Goal: Navigation & Orientation: Find specific page/section

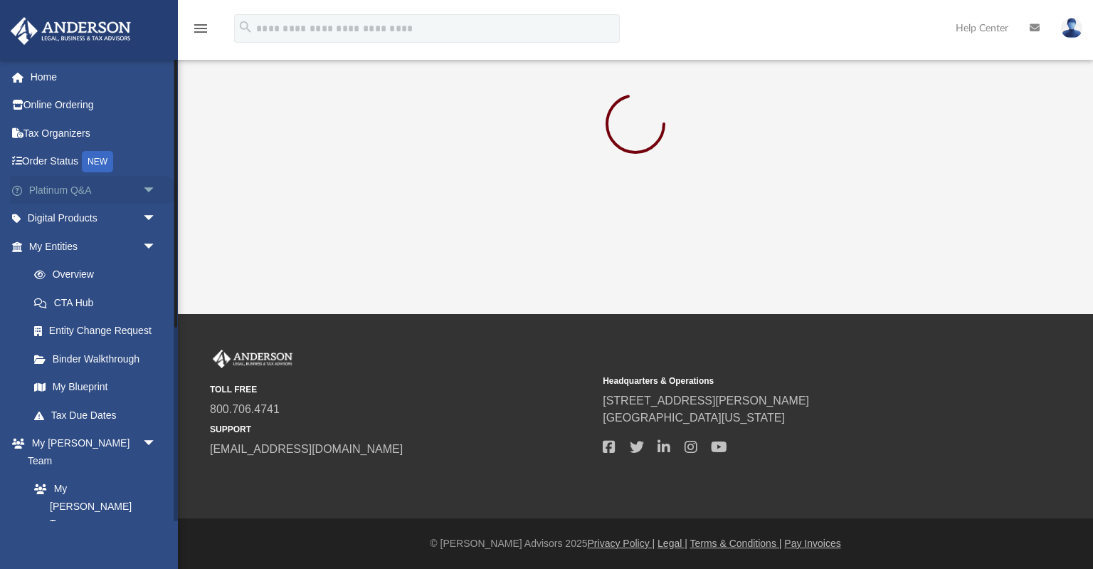
click at [152, 190] on span "arrow_drop_down" at bounding box center [156, 190] width 28 height 29
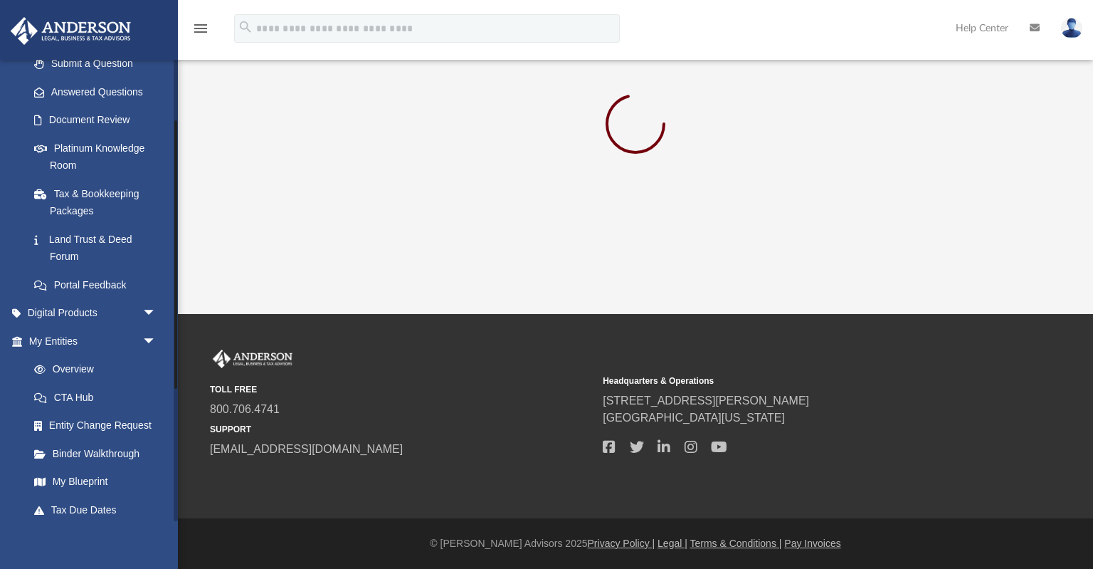
scroll to position [211, 0]
click at [157, 312] on span "arrow_drop_down" at bounding box center [156, 312] width 28 height 29
click at [158, 451] on span "arrow_drop_down" at bounding box center [156, 452] width 28 height 29
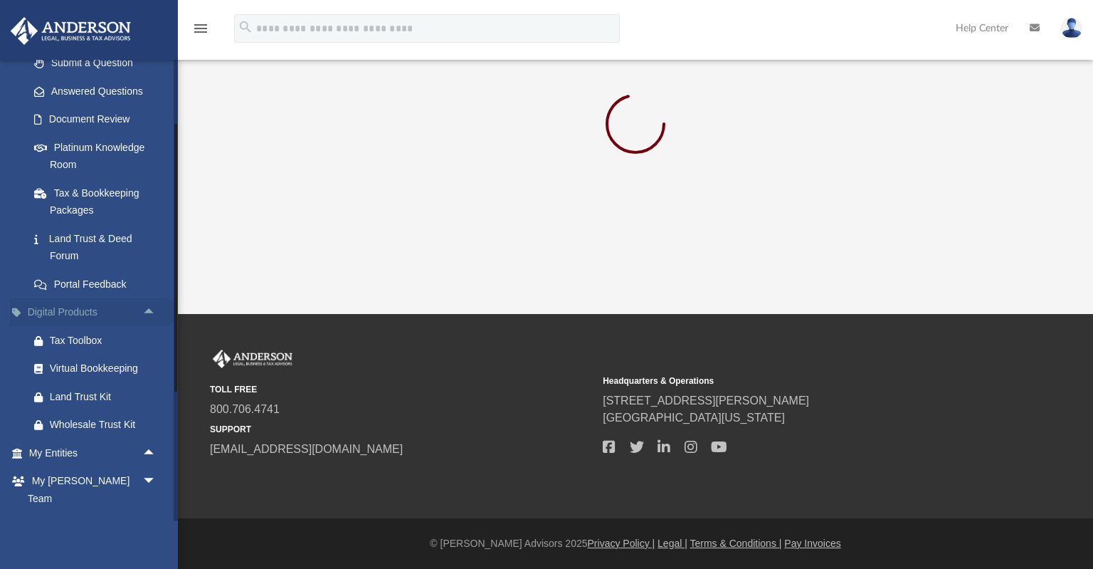
click at [149, 317] on span "arrow_drop_up" at bounding box center [156, 312] width 28 height 29
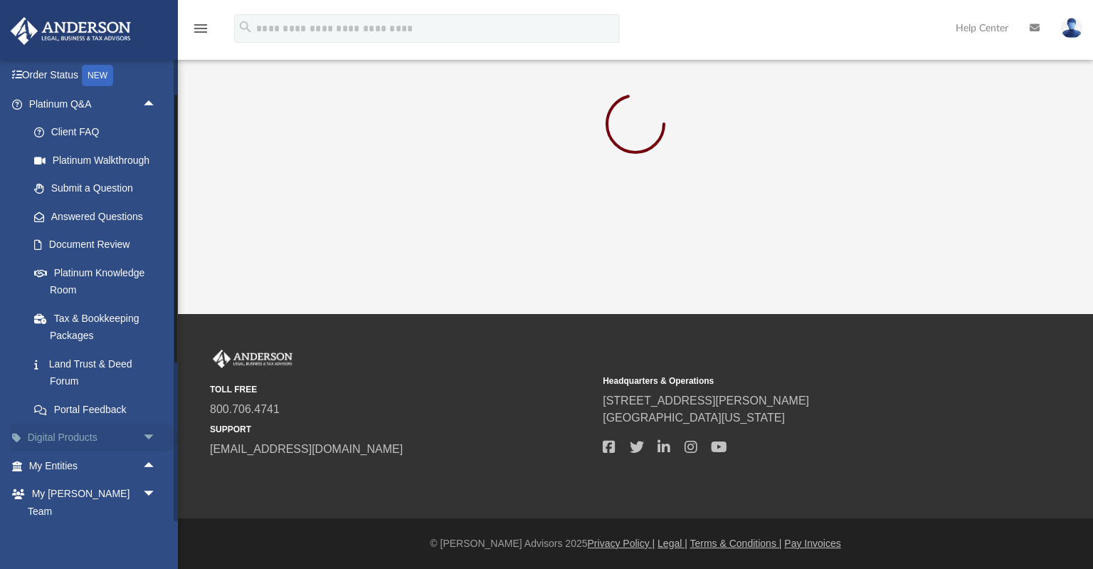
scroll to position [85, 0]
click at [154, 468] on span "arrow_drop_up" at bounding box center [156, 466] width 28 height 29
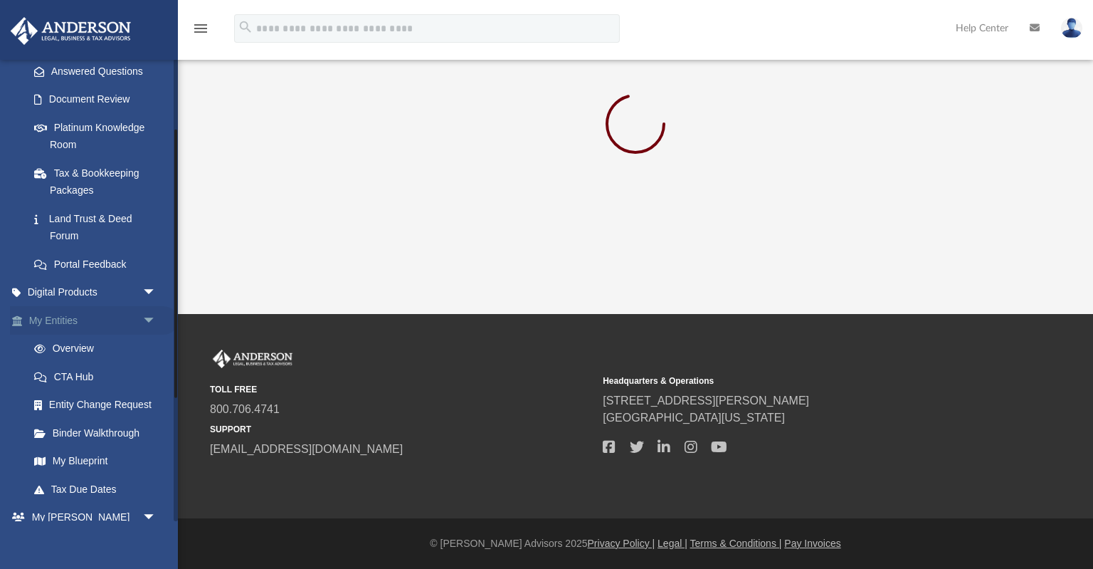
scroll to position [233, 0]
click at [86, 347] on link "Overview" at bounding box center [99, 347] width 158 height 28
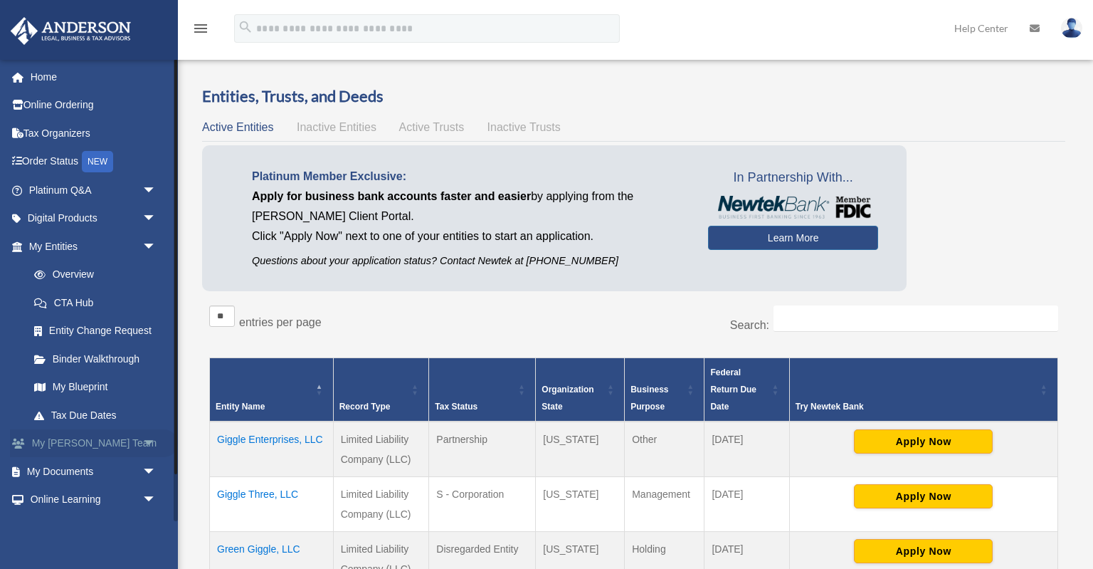
click at [152, 446] on span "arrow_drop_down" at bounding box center [156, 443] width 28 height 29
click at [155, 448] on span "arrow_drop_up" at bounding box center [156, 443] width 28 height 29
click at [147, 249] on span "arrow_drop_down" at bounding box center [156, 246] width 28 height 29
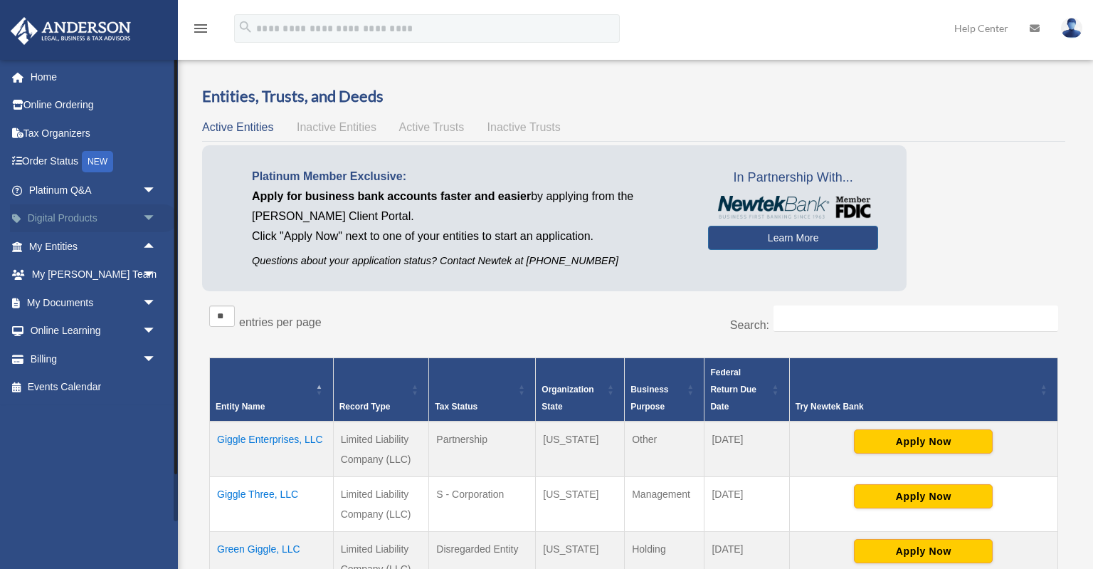
click at [152, 216] on span "arrow_drop_down" at bounding box center [156, 218] width 28 height 29
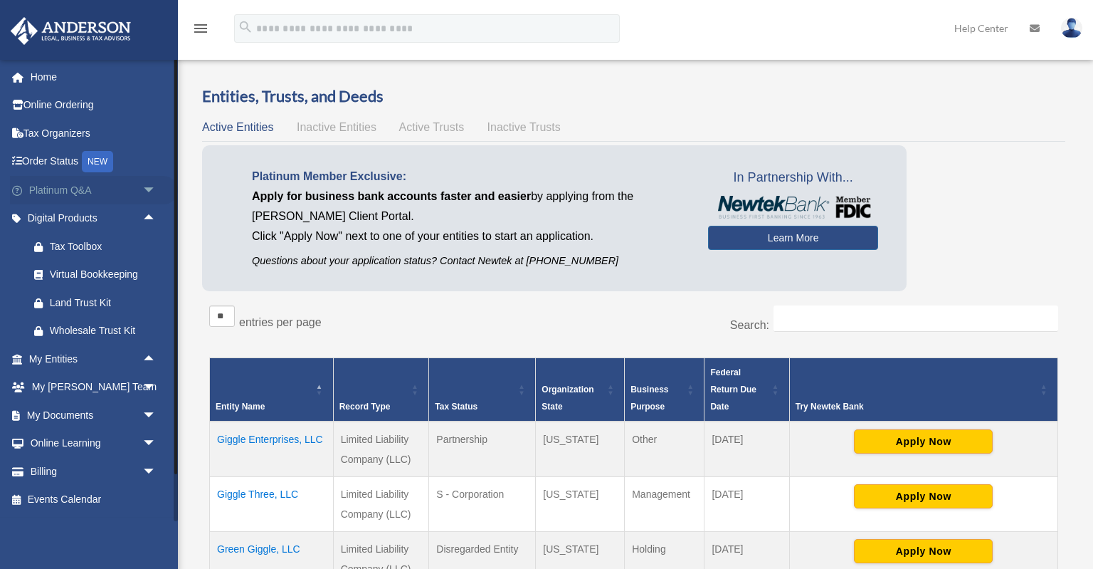
click at [155, 190] on span "arrow_drop_down" at bounding box center [156, 190] width 28 height 29
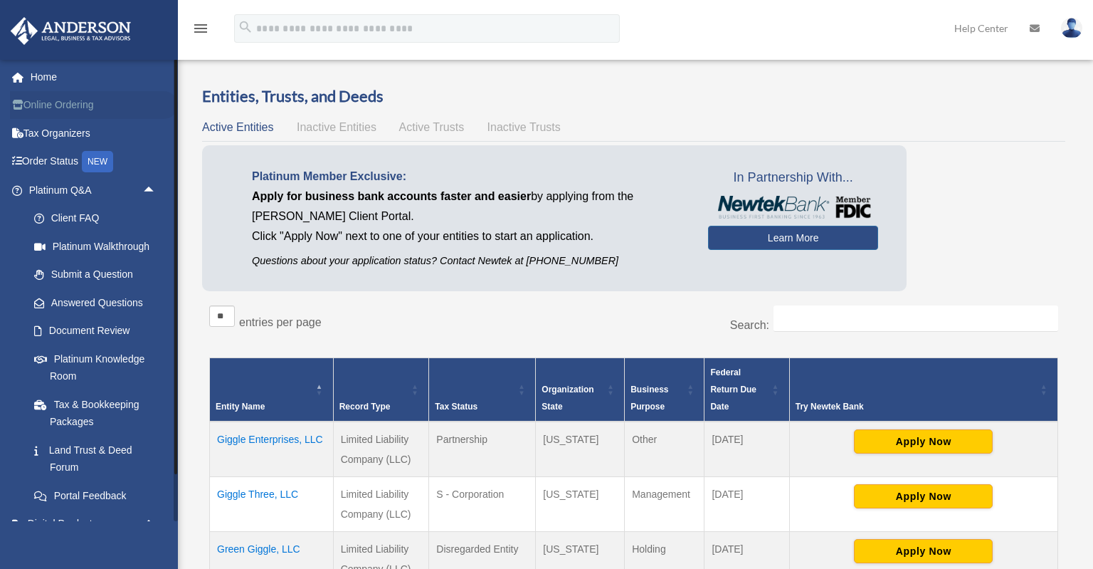
click at [94, 112] on link "Online Ordering" at bounding box center [94, 105] width 168 height 28
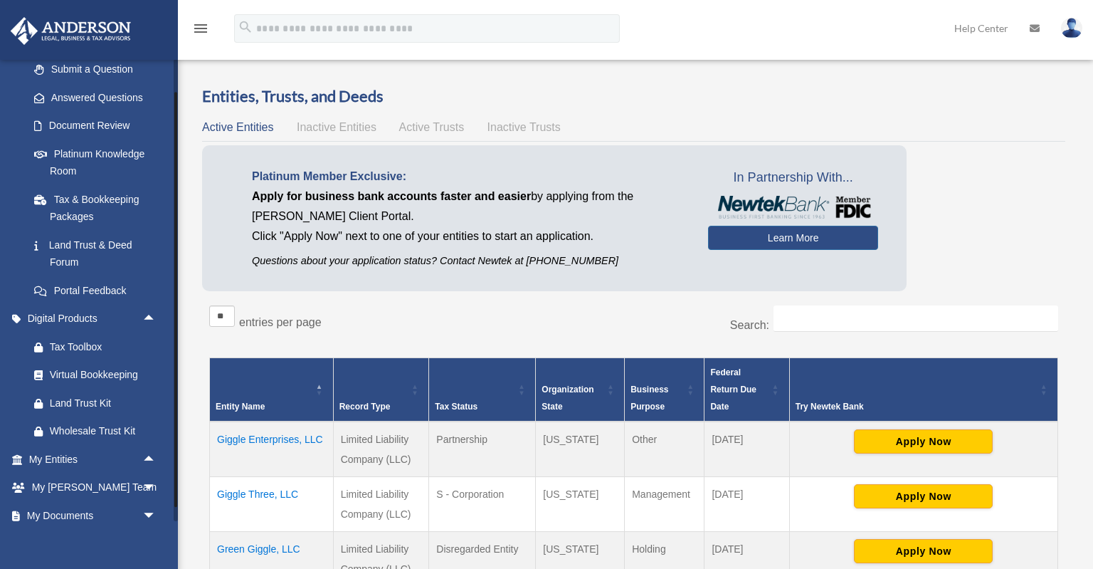
scroll to position [210, 0]
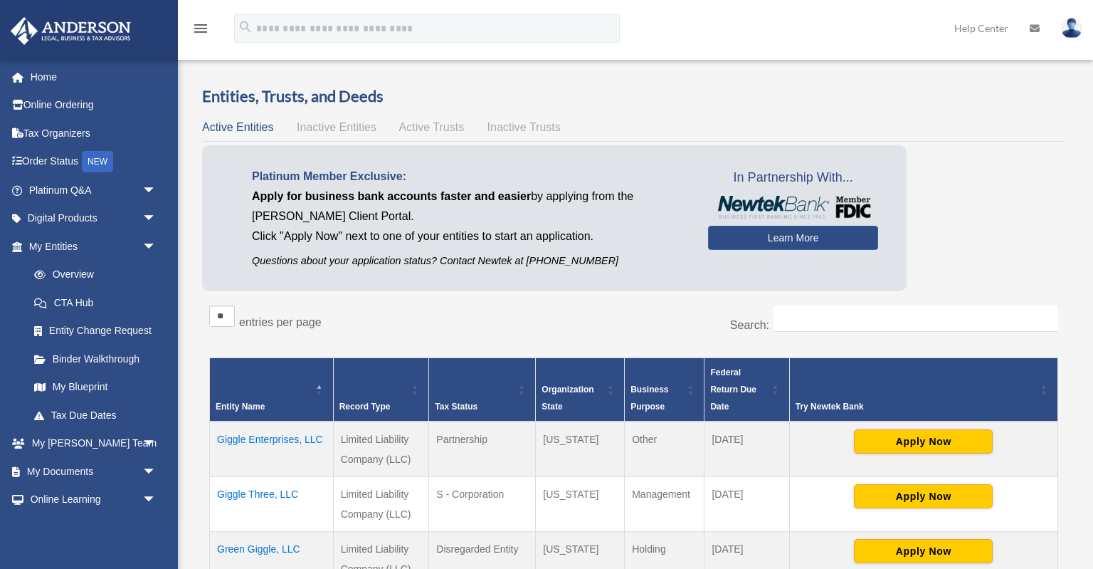
scroll to position [51, 0]
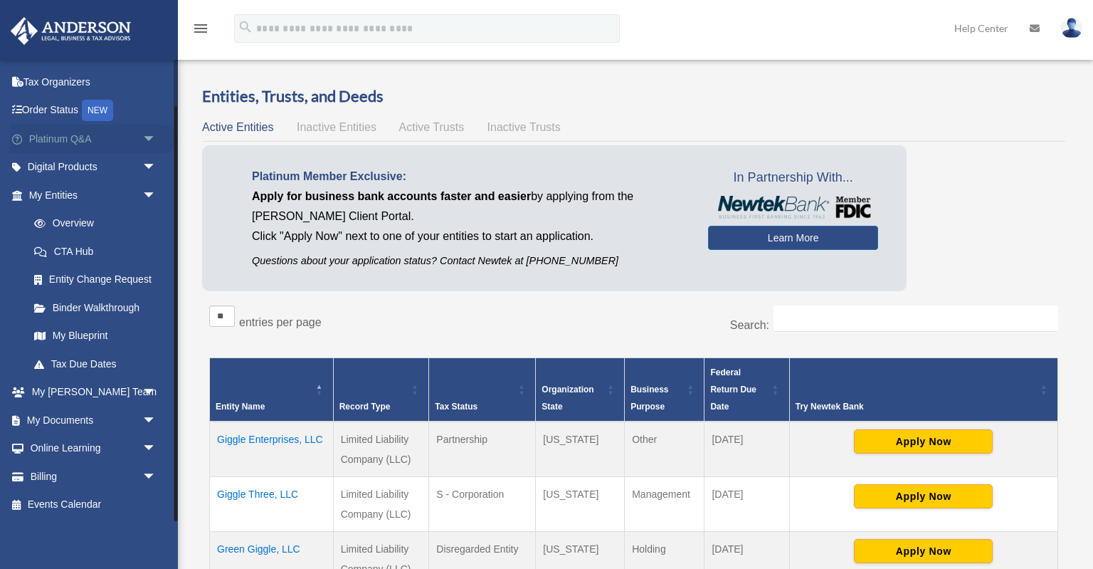
click at [82, 145] on link "Platinum Q&A arrow_drop_down" at bounding box center [94, 139] width 168 height 28
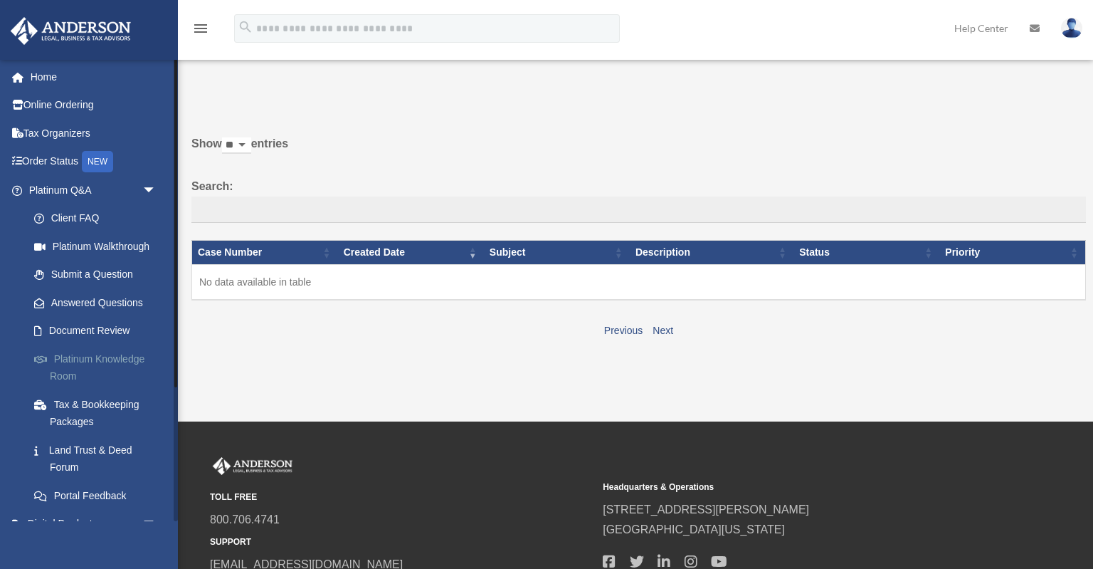
click at [104, 357] on link "Platinum Knowledge Room" at bounding box center [99, 367] width 158 height 46
click at [100, 240] on link "Platinum Walkthrough" at bounding box center [99, 246] width 158 height 28
click at [98, 451] on link "Land Trust & Deed Forum" at bounding box center [99, 458] width 158 height 46
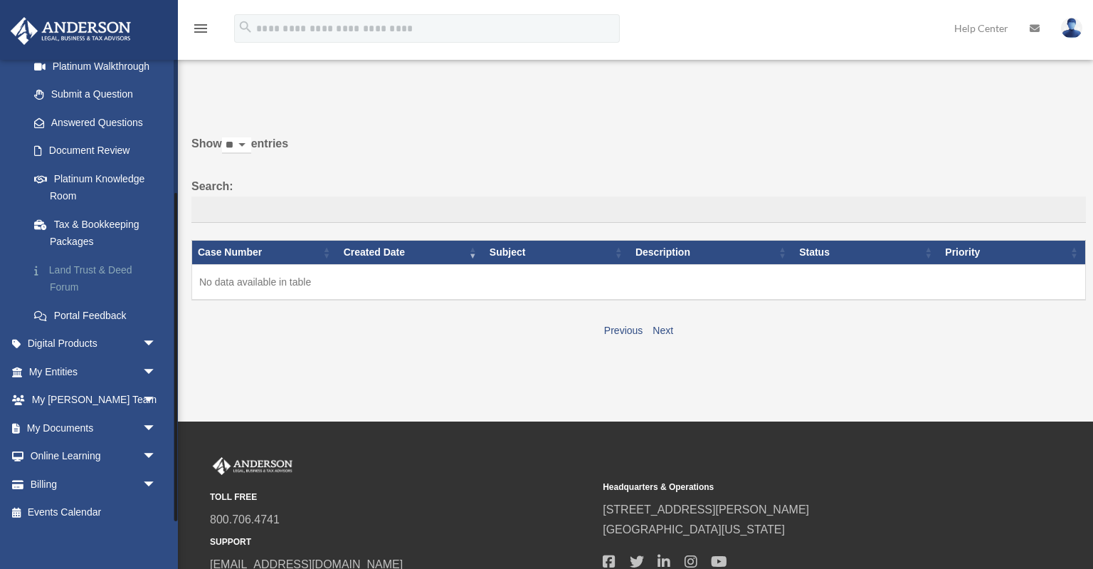
scroll to position [188, 0]
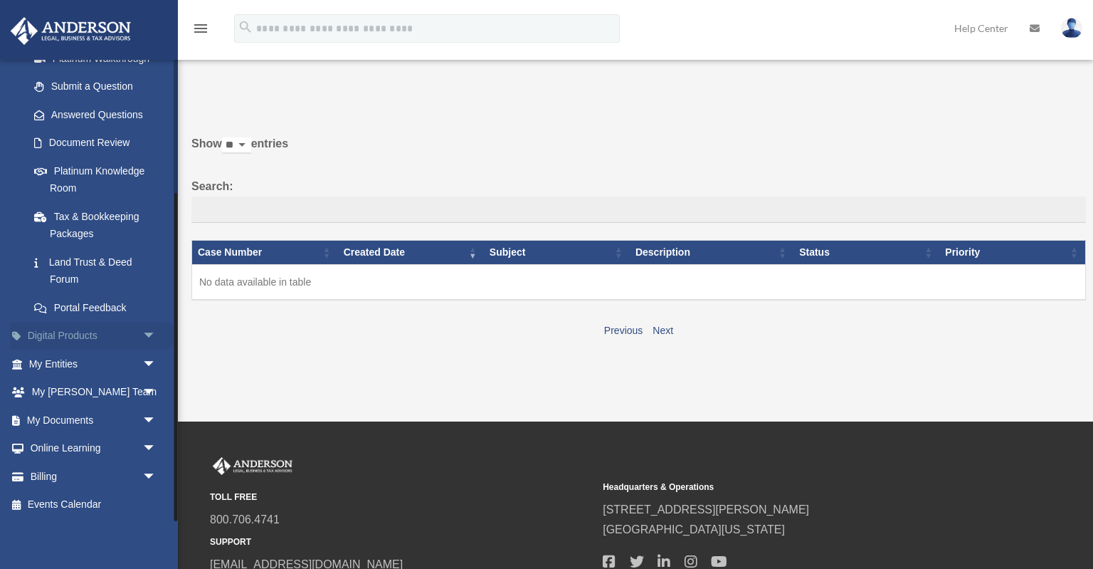
click at [80, 335] on link "Digital Products arrow_drop_down" at bounding box center [94, 336] width 168 height 28
click at [159, 330] on span "arrow_drop_down" at bounding box center [156, 336] width 28 height 29
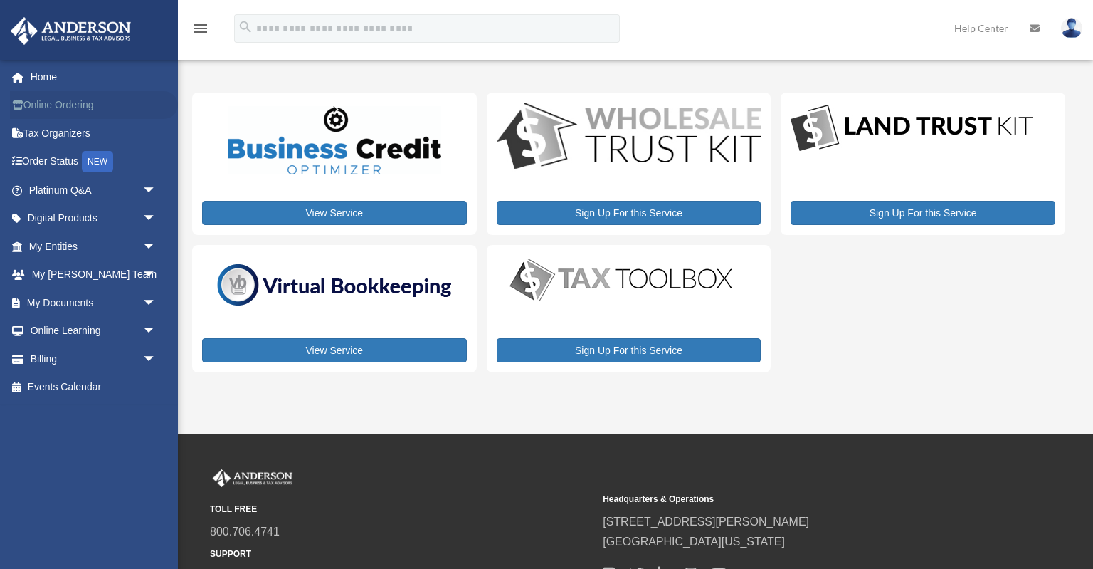
click at [74, 112] on link "Online Ordering" at bounding box center [94, 105] width 168 height 28
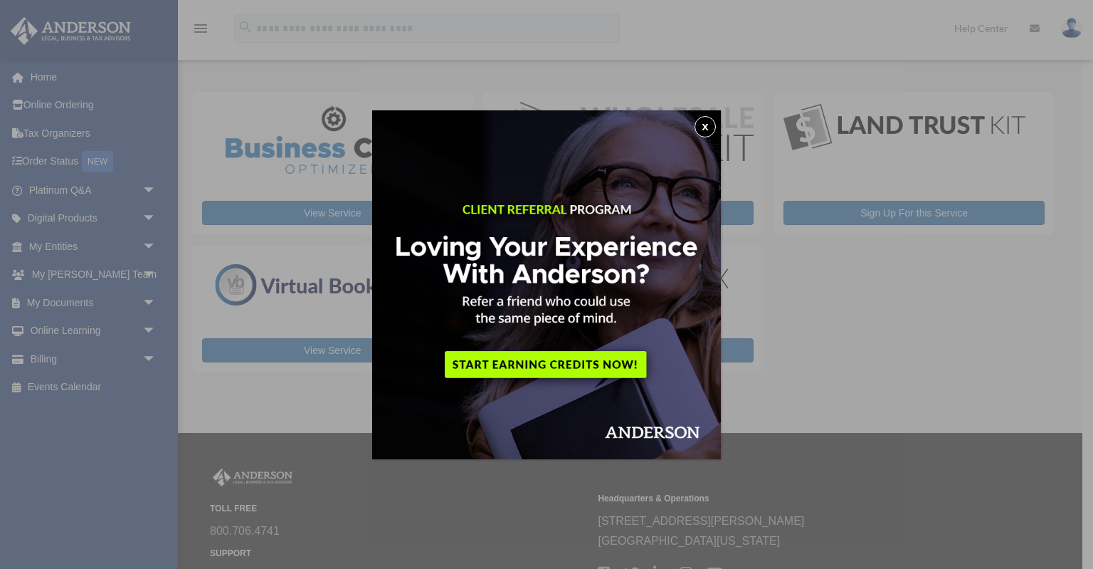
click at [55, 87] on div "x" at bounding box center [546, 284] width 1093 height 569
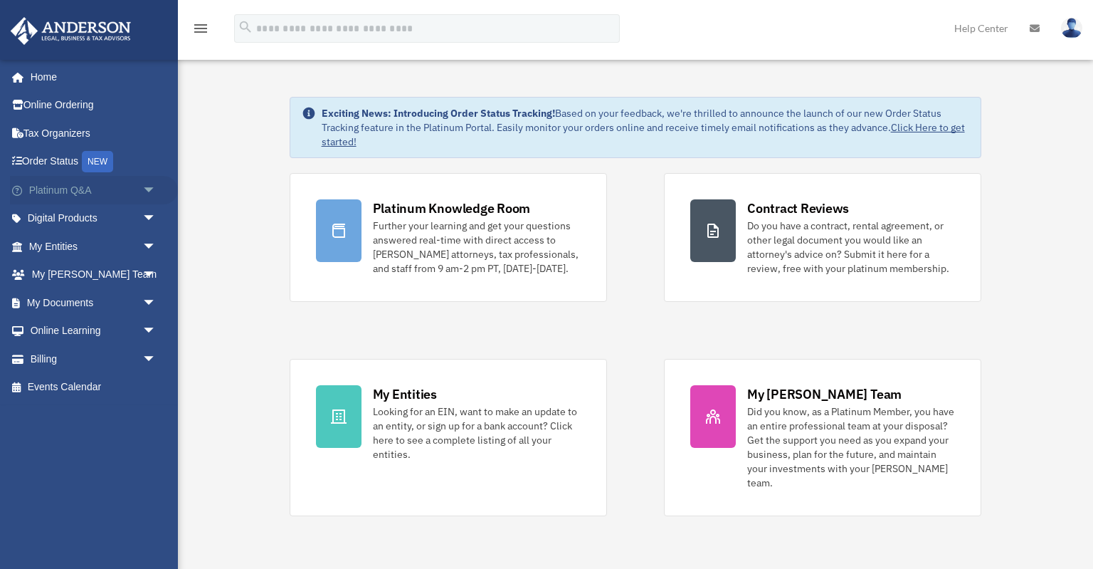
click at [155, 181] on span "arrow_drop_down" at bounding box center [156, 190] width 28 height 29
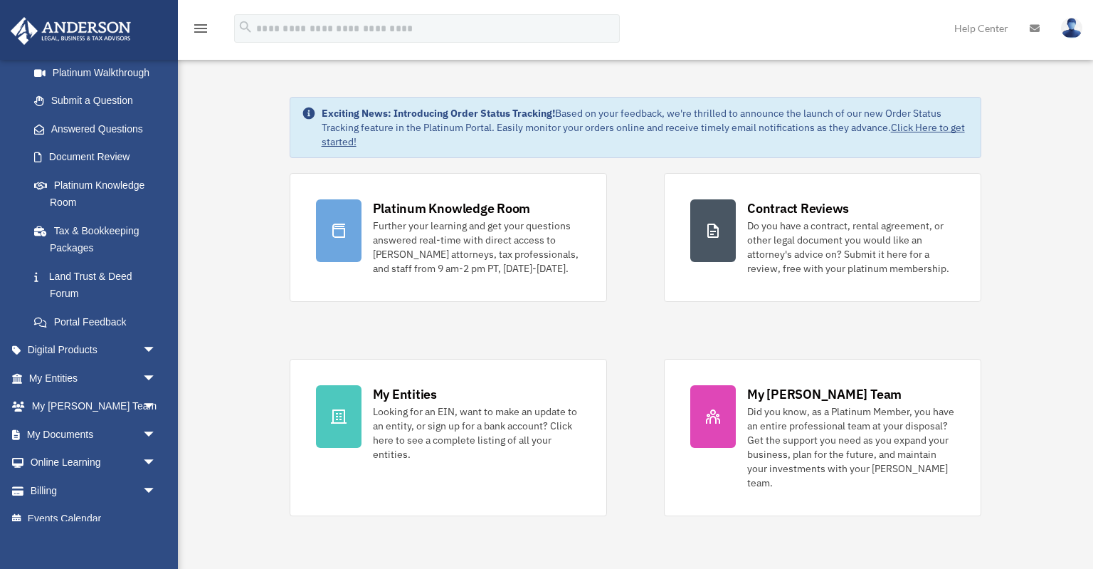
scroll to position [176, 0]
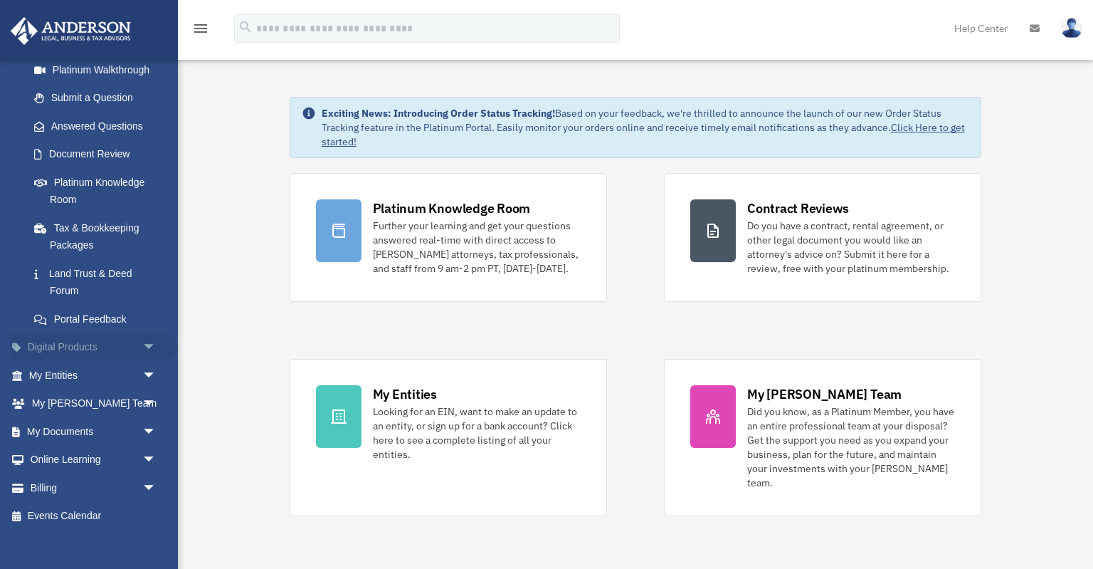
click at [150, 349] on span "arrow_drop_down" at bounding box center [156, 347] width 28 height 29
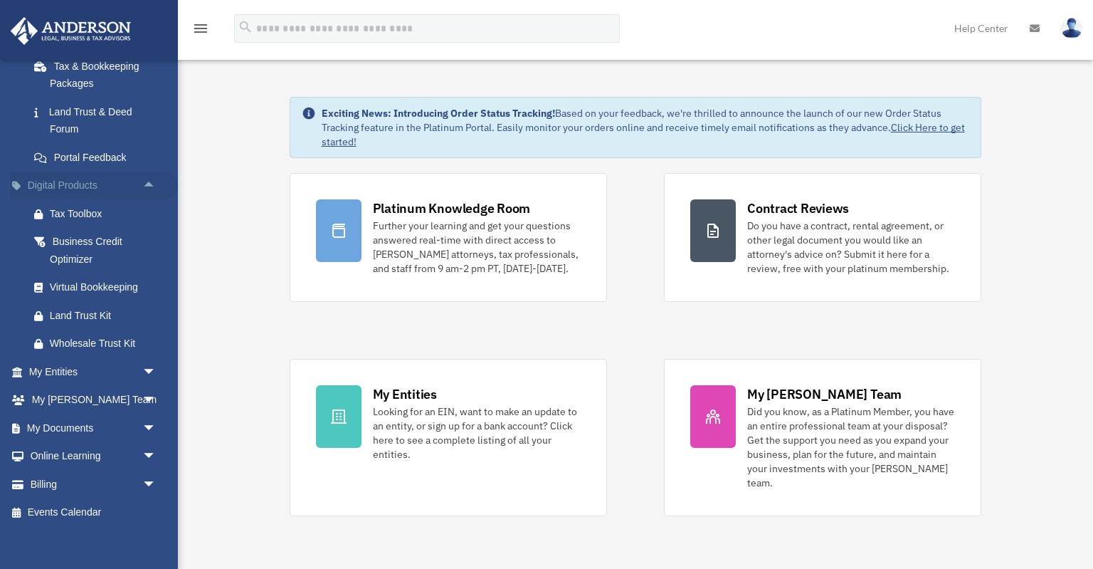
scroll to position [346, 0]
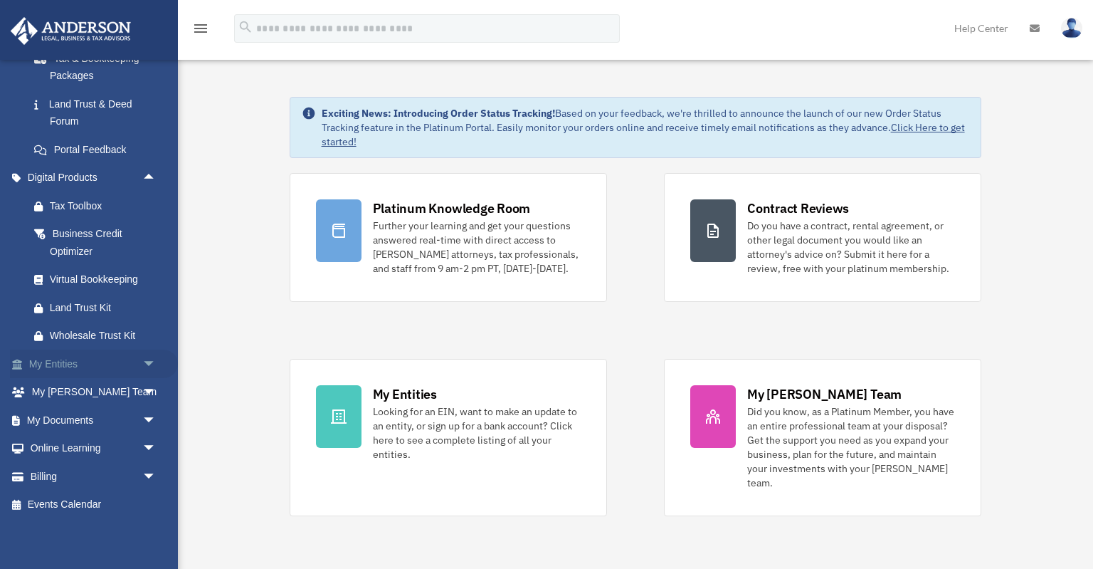
click at [152, 366] on span "arrow_drop_down" at bounding box center [156, 363] width 28 height 29
click at [127, 451] on link "Entity Change Request" at bounding box center [99, 448] width 158 height 28
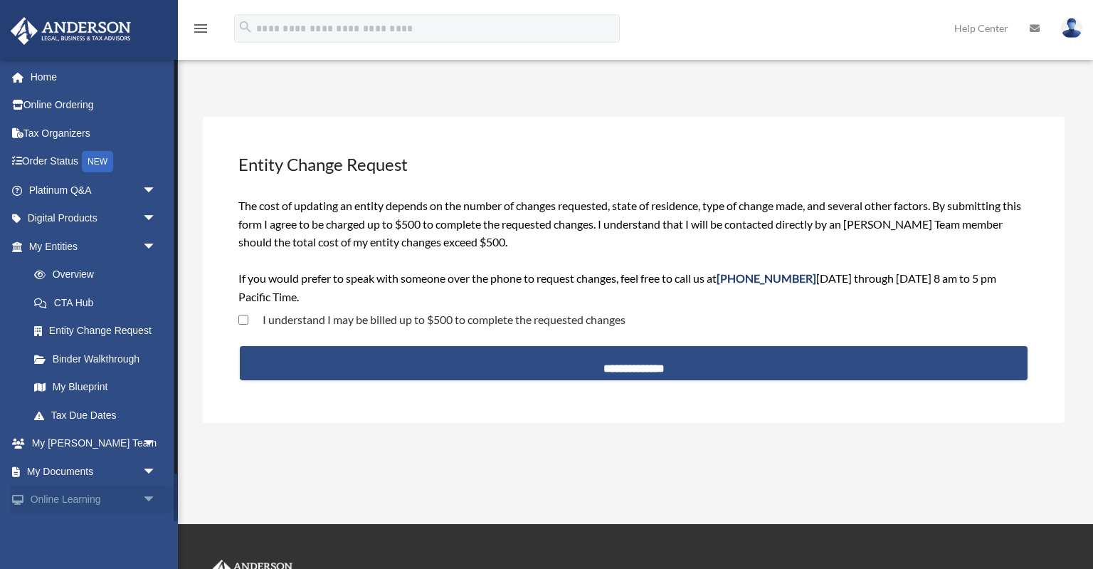
click at [159, 507] on span "arrow_drop_down" at bounding box center [156, 499] width 28 height 29
click at [157, 480] on span "arrow_drop_down" at bounding box center [156, 471] width 28 height 29
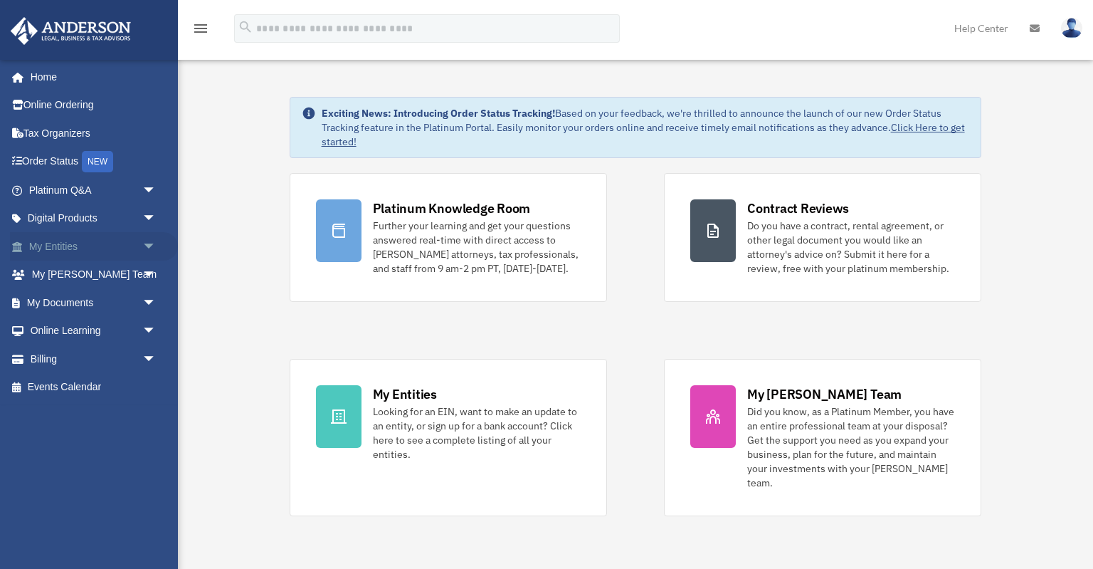
click at [149, 244] on span "arrow_drop_down" at bounding box center [156, 246] width 28 height 29
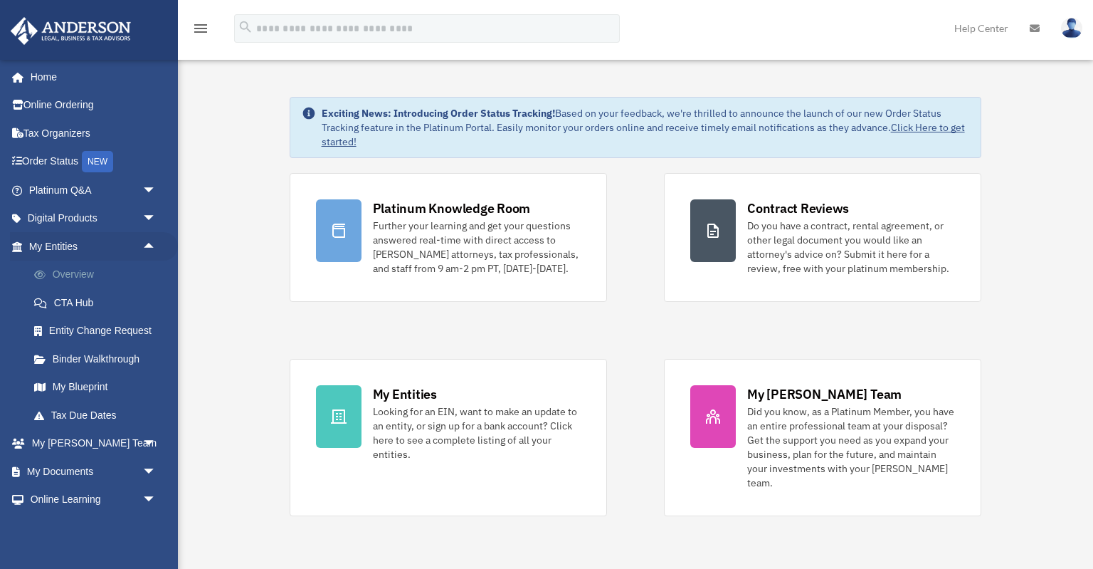
click at [91, 273] on link "Overview" at bounding box center [99, 274] width 158 height 28
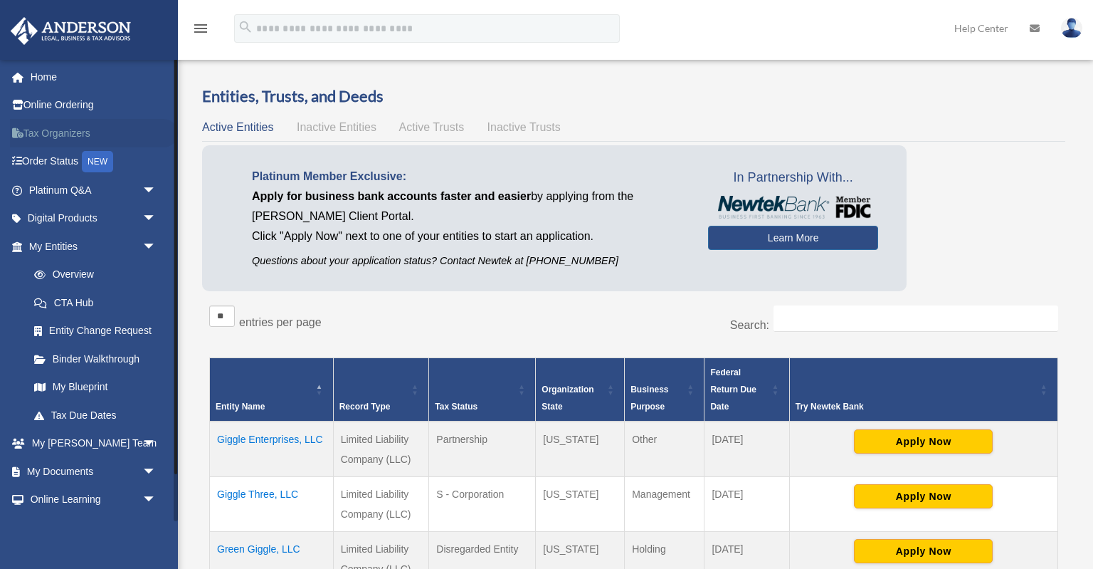
click at [70, 129] on link "Tax Organizers" at bounding box center [94, 133] width 168 height 28
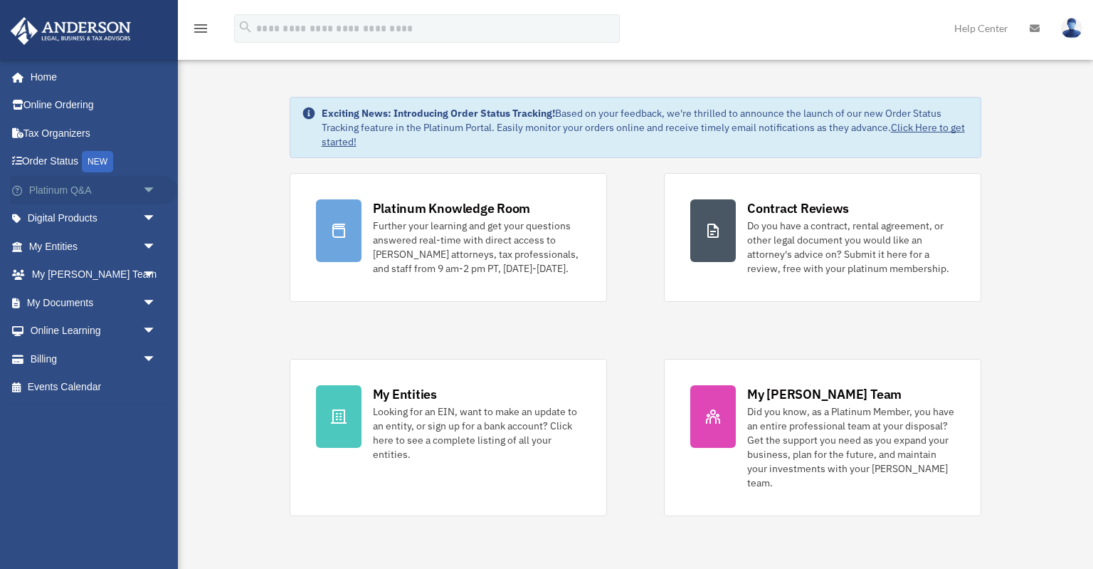
click at [159, 192] on span "arrow_drop_down" at bounding box center [156, 190] width 28 height 29
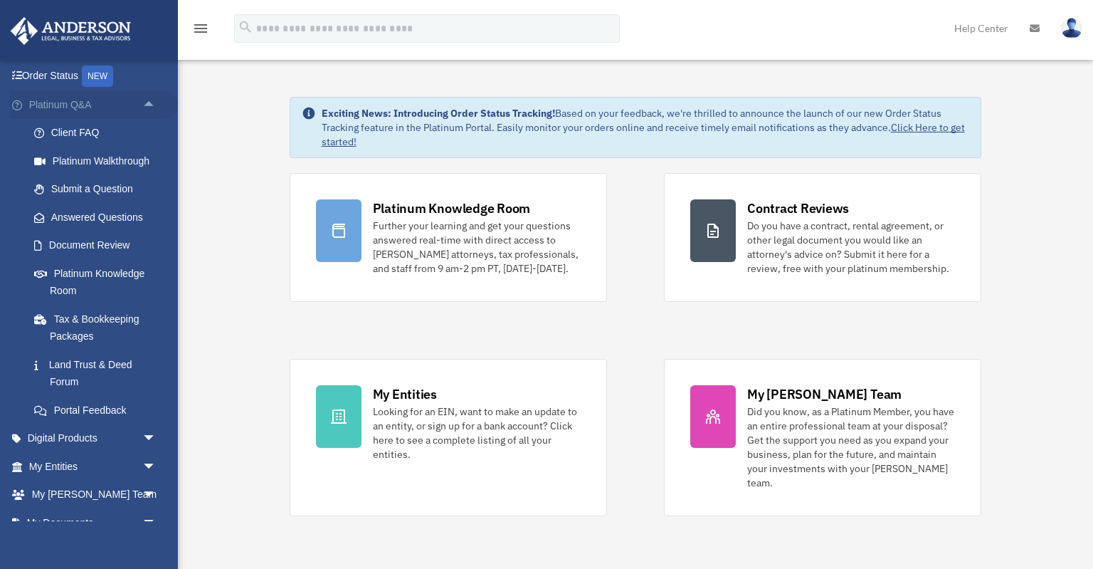
scroll to position [87, 0]
click at [112, 247] on link "Document Review" at bounding box center [99, 244] width 158 height 28
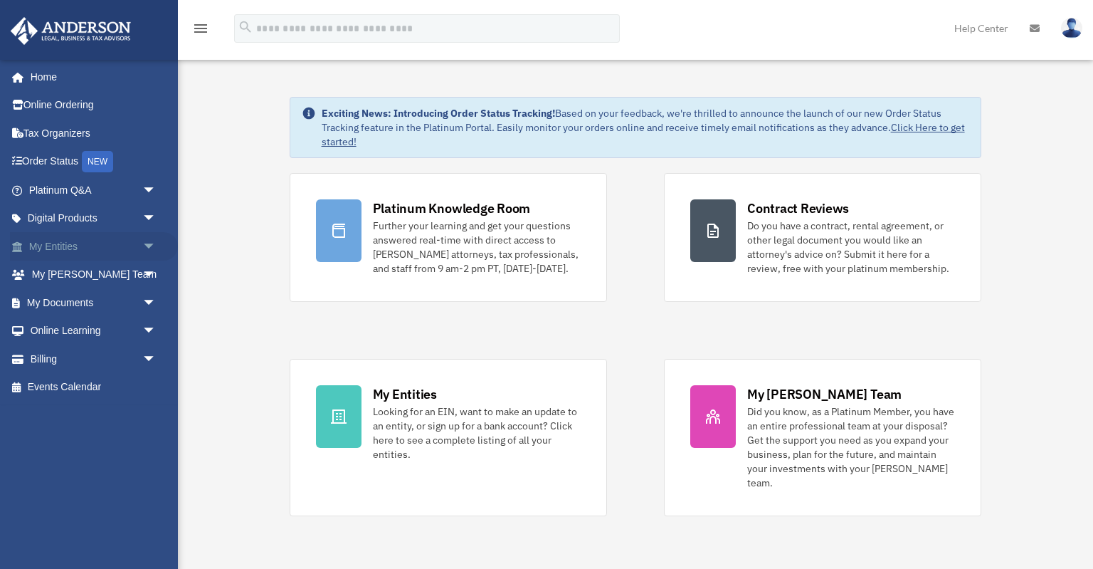
click at [153, 247] on span "arrow_drop_down" at bounding box center [156, 246] width 28 height 29
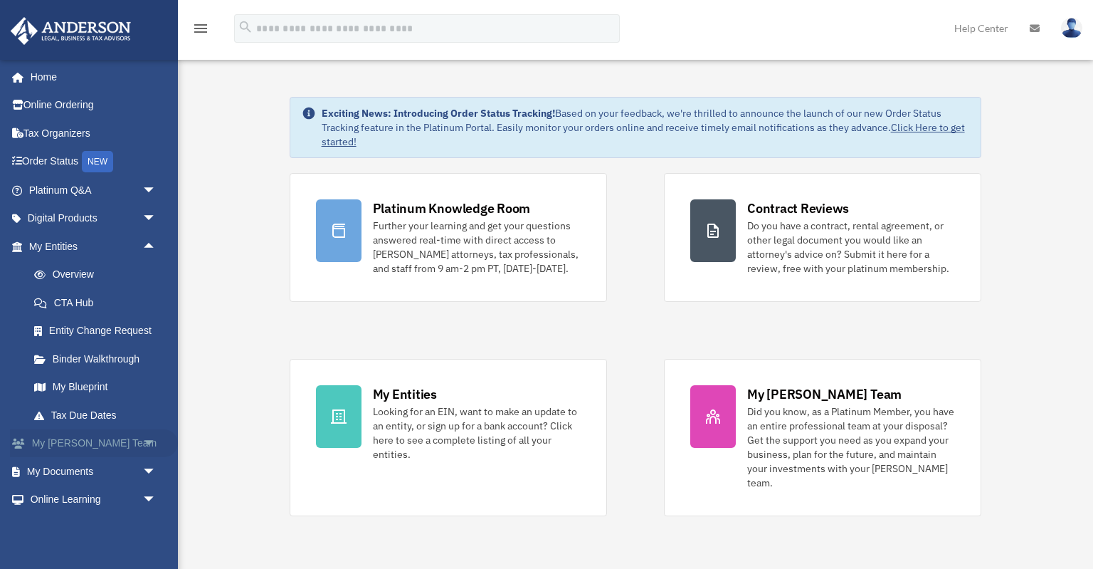
click at [147, 438] on span "arrow_drop_down" at bounding box center [156, 443] width 28 height 29
click at [102, 417] on link "Tax Due Dates" at bounding box center [99, 415] width 158 height 28
click at [124, 468] on link "My [PERSON_NAME] Team" at bounding box center [99, 480] width 158 height 46
click at [119, 504] on link "[PERSON_NAME] System" at bounding box center [99, 525] width 158 height 46
click at [129, 473] on link "My [PERSON_NAME] Team" at bounding box center [99, 480] width 158 height 46
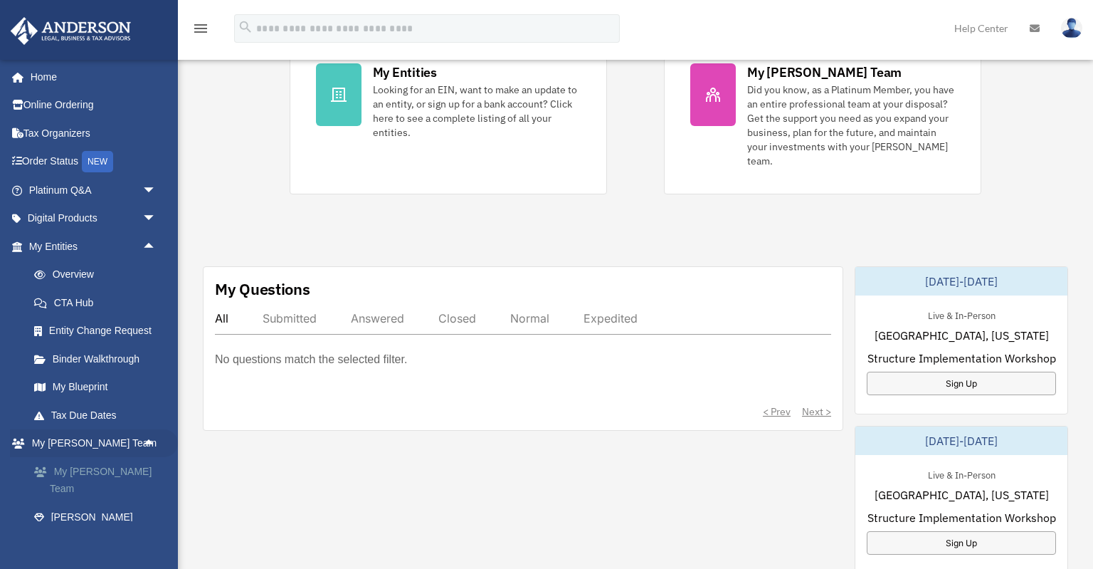
scroll to position [242, 0]
